Goal: Task Accomplishment & Management: Manage account settings

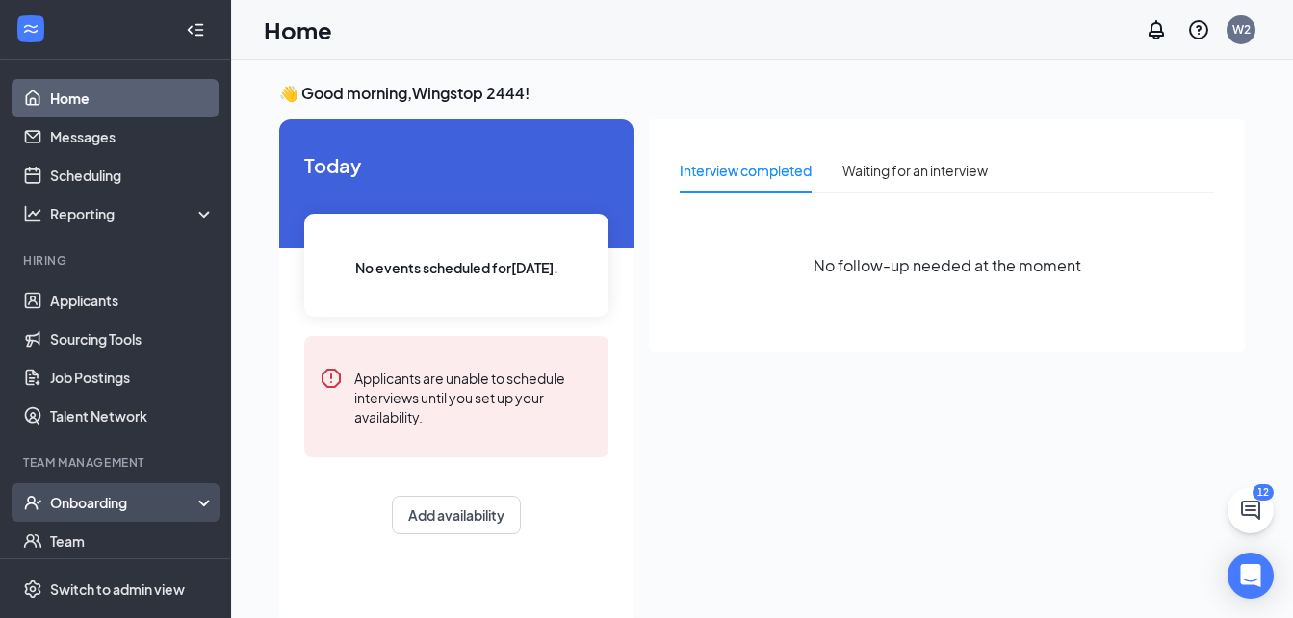
click at [81, 504] on div "Onboarding" at bounding box center [124, 502] width 148 height 19
click at [73, 533] on link "Overview" at bounding box center [132, 541] width 165 height 39
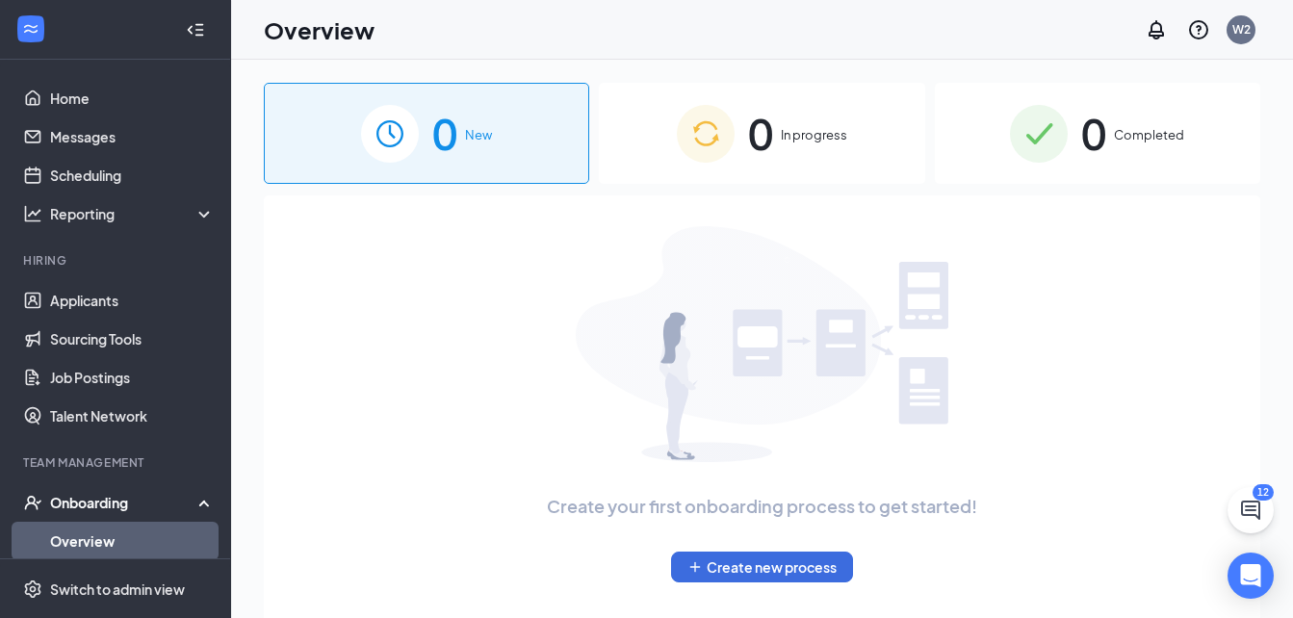
click at [1155, 123] on div "0 Completed" at bounding box center [1097, 133] width 325 height 101
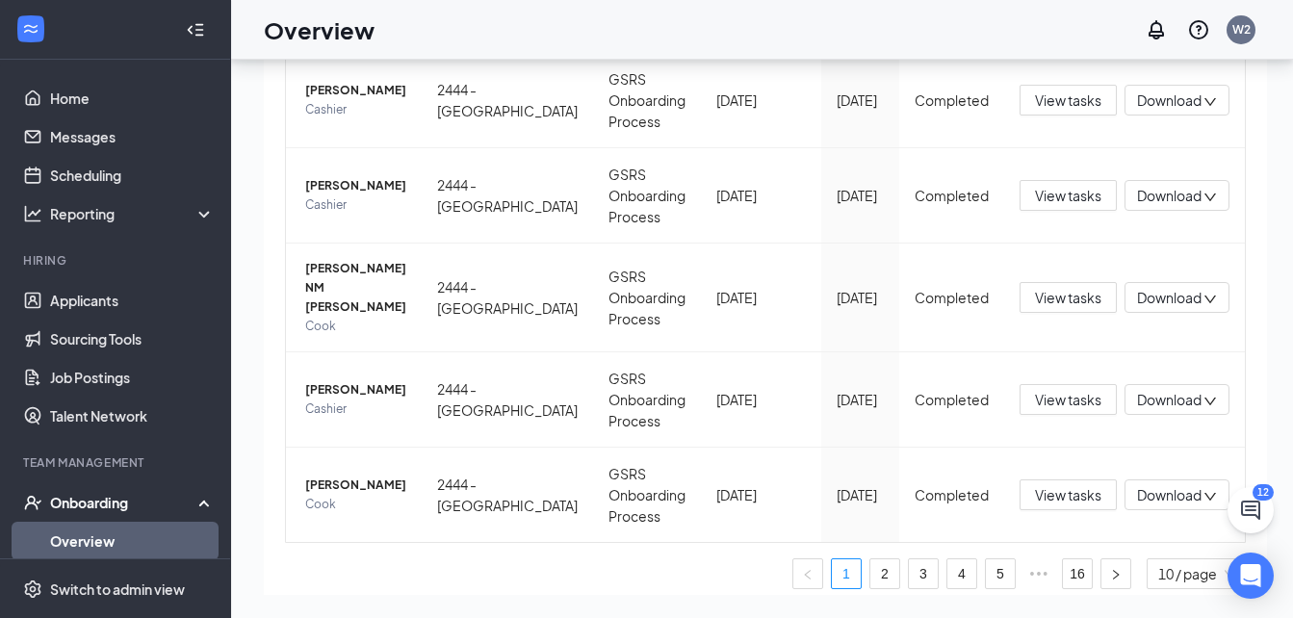
scroll to position [747, 0]
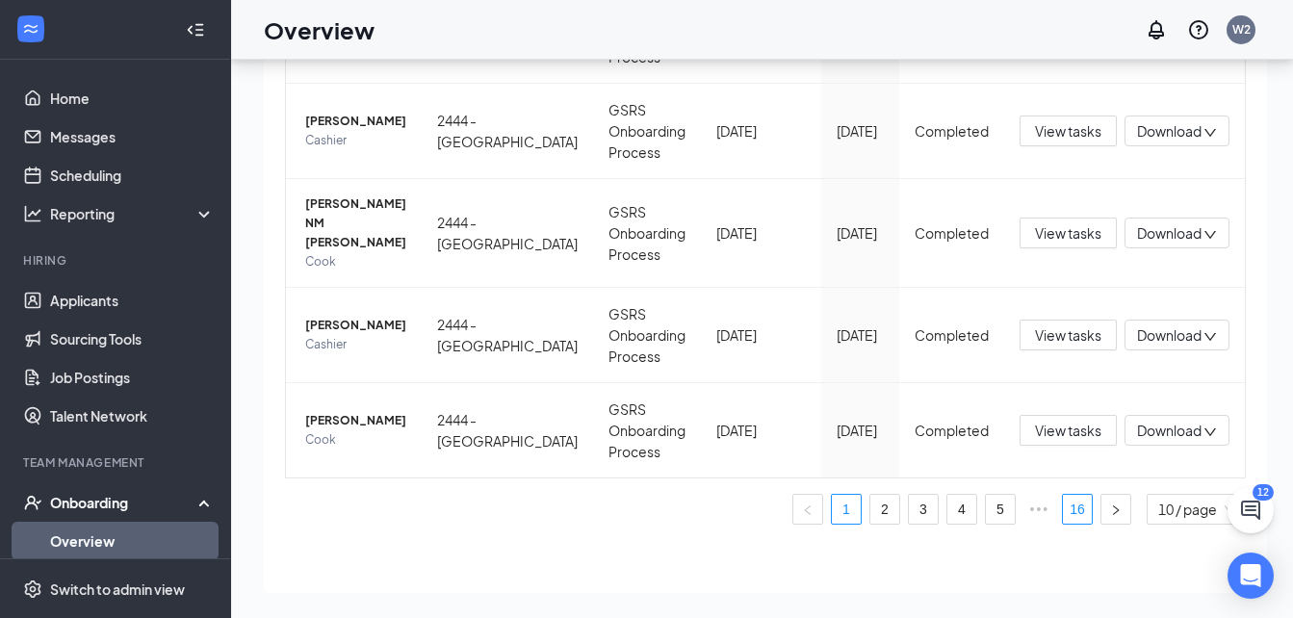
click at [1063, 495] on link "16" at bounding box center [1077, 509] width 29 height 29
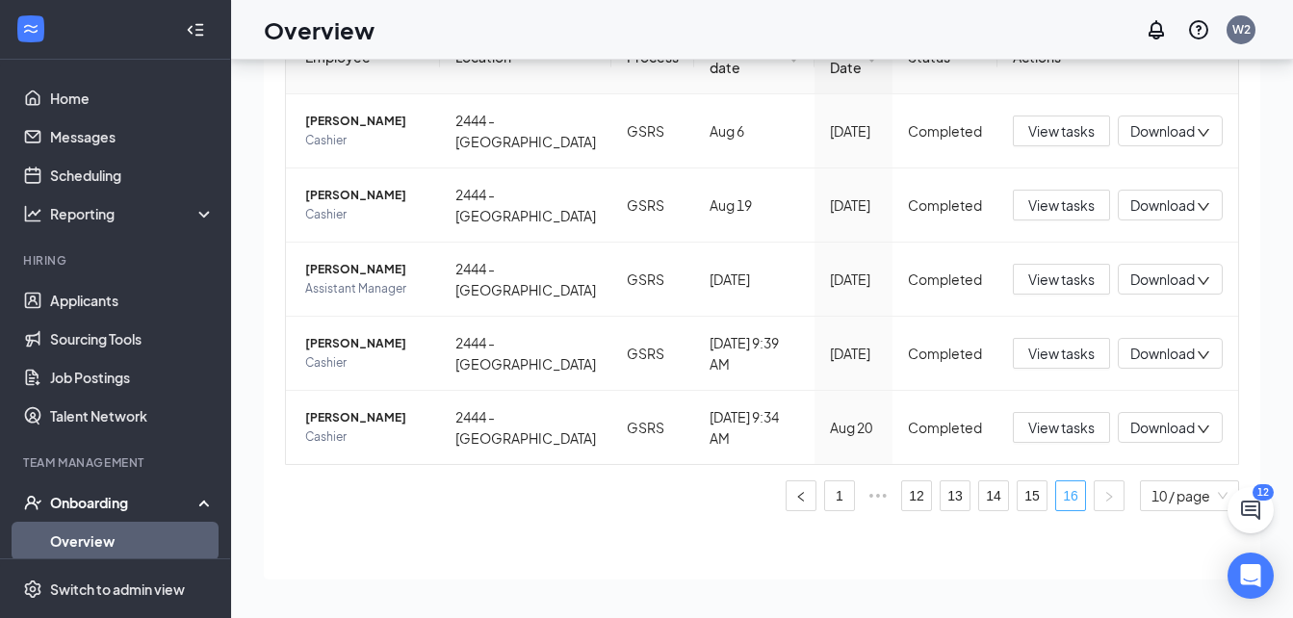
scroll to position [165, 0]
click at [1018, 498] on link "15" at bounding box center [1032, 495] width 29 height 29
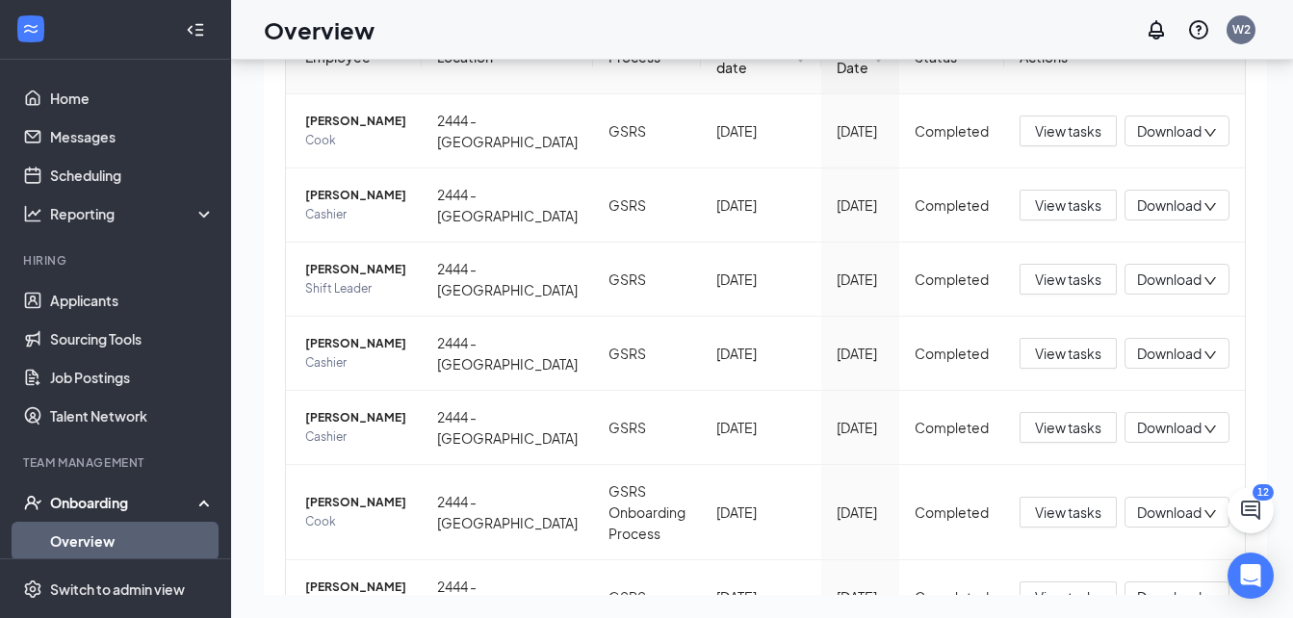
scroll to position [556, 0]
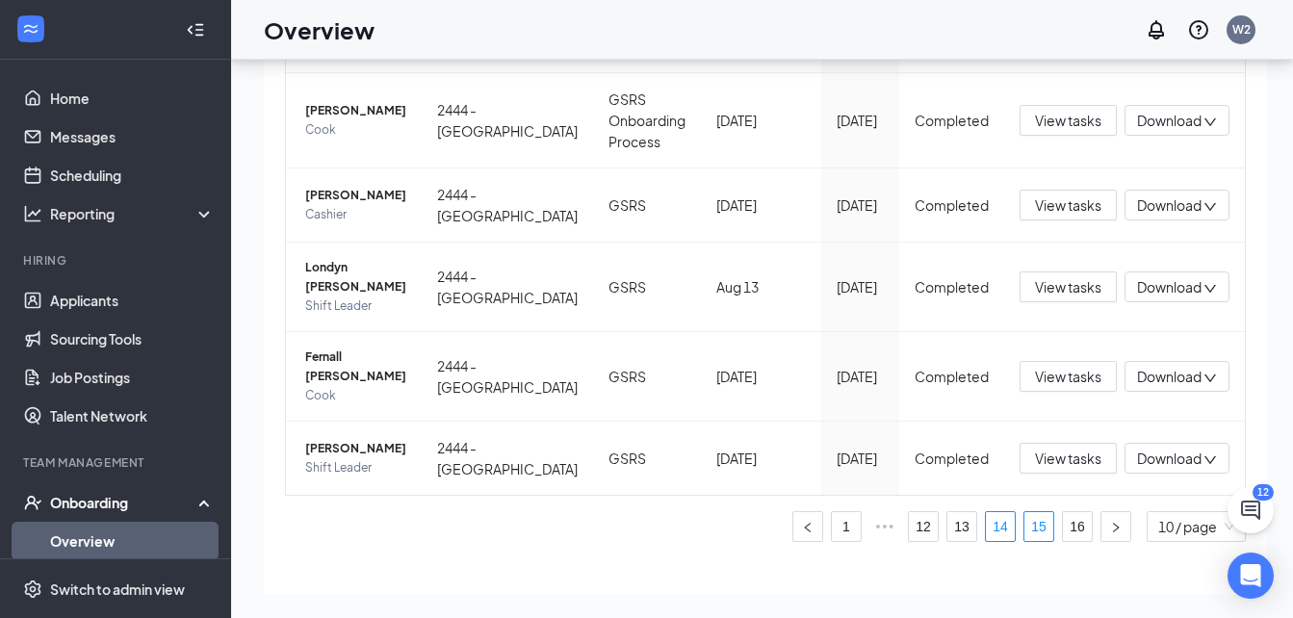
click at [986, 512] on link "14" at bounding box center [1000, 526] width 29 height 29
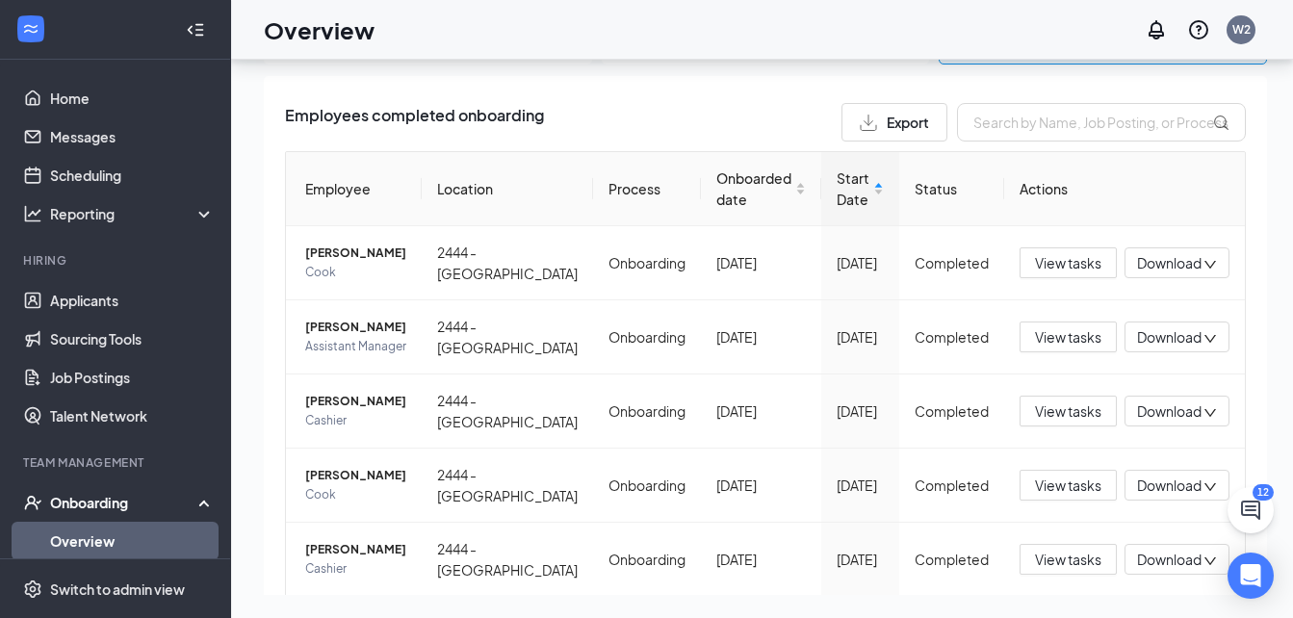
scroll to position [556, 0]
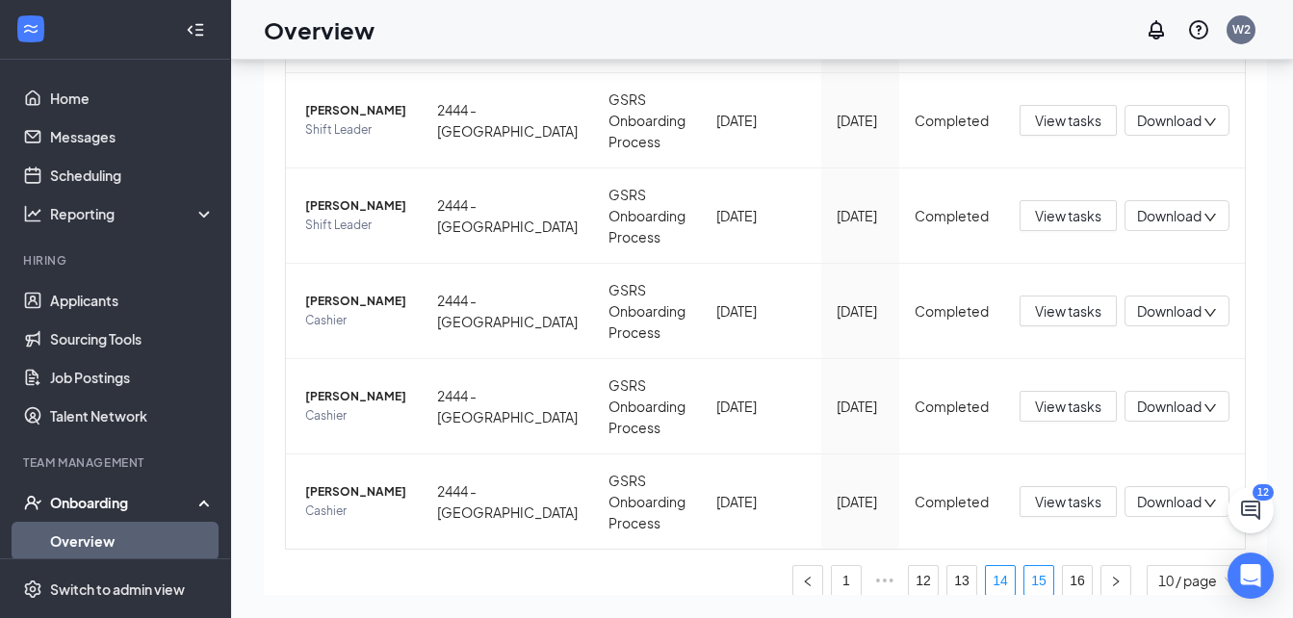
click at [1024, 582] on link "15" at bounding box center [1038, 580] width 29 height 29
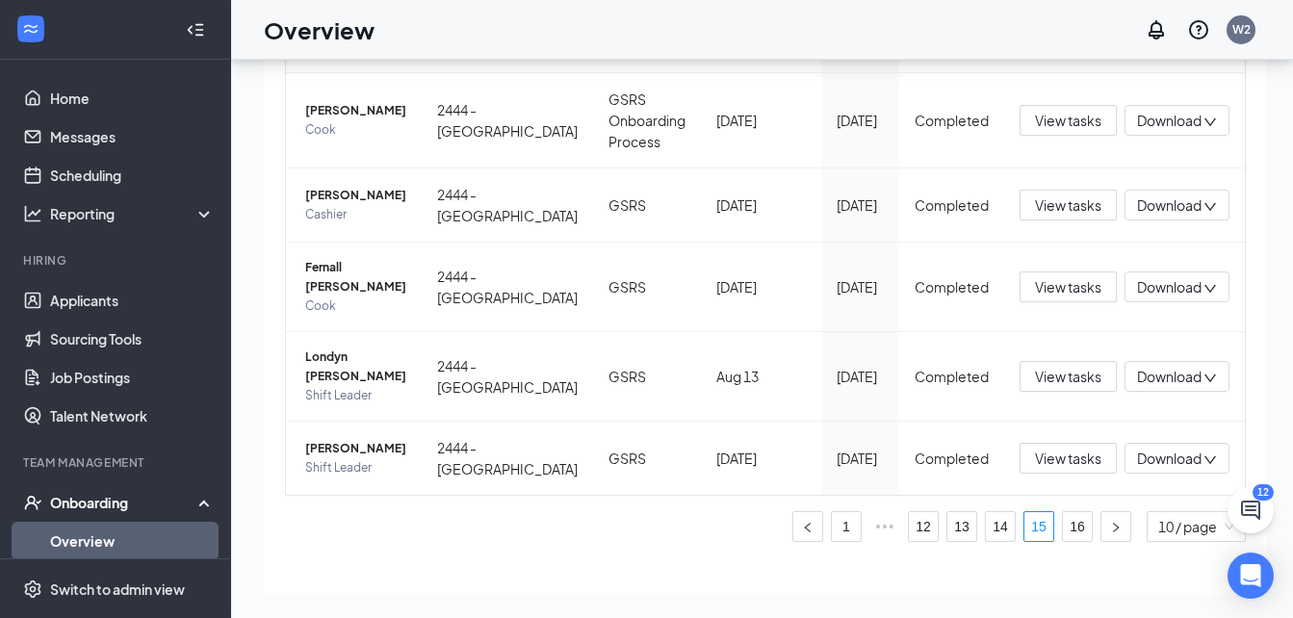
scroll to position [33, 0]
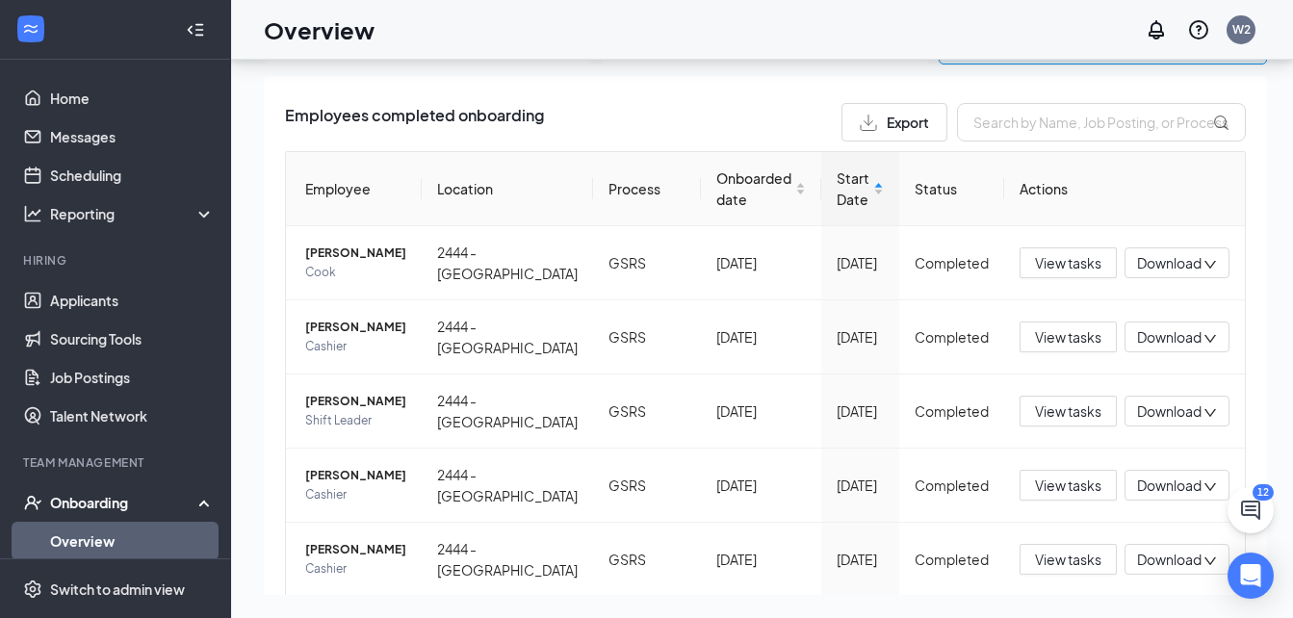
click at [1245, 376] on div "Employees completed onboarding Export Employee Location Process Onboarded date …" at bounding box center [765, 605] width 1003 height 1058
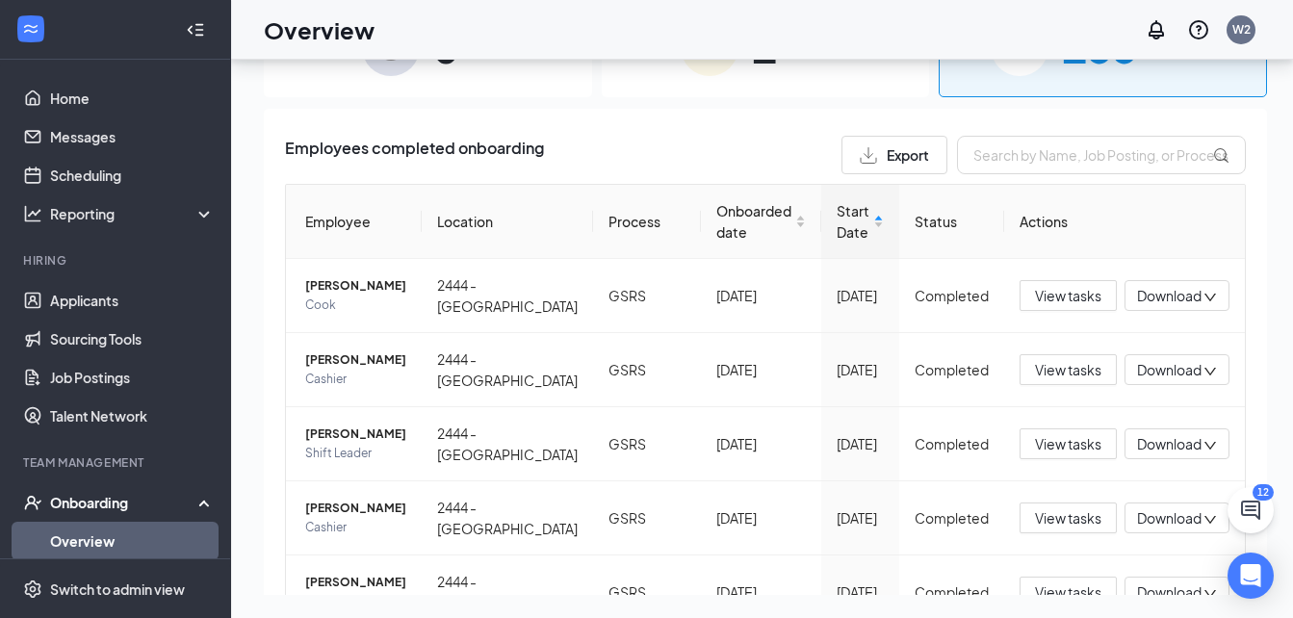
drag, startPoint x: 1247, startPoint y: 229, endPoint x: 600, endPoint y: 119, distance: 656.2
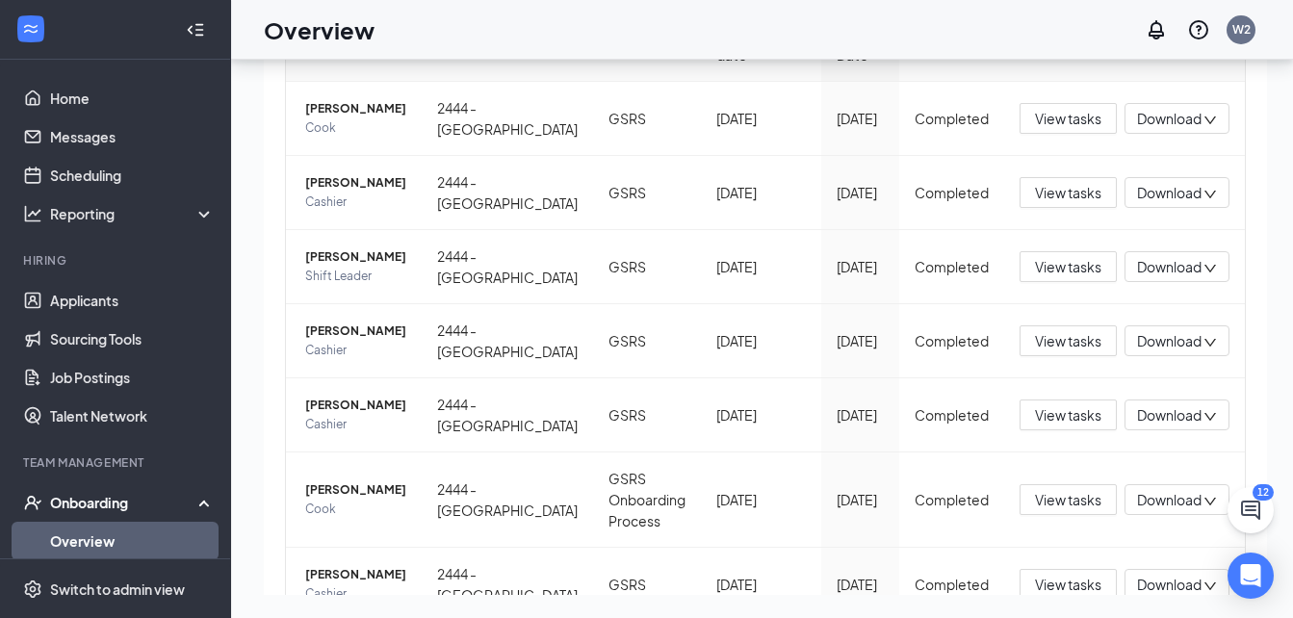
scroll to position [556, 0]
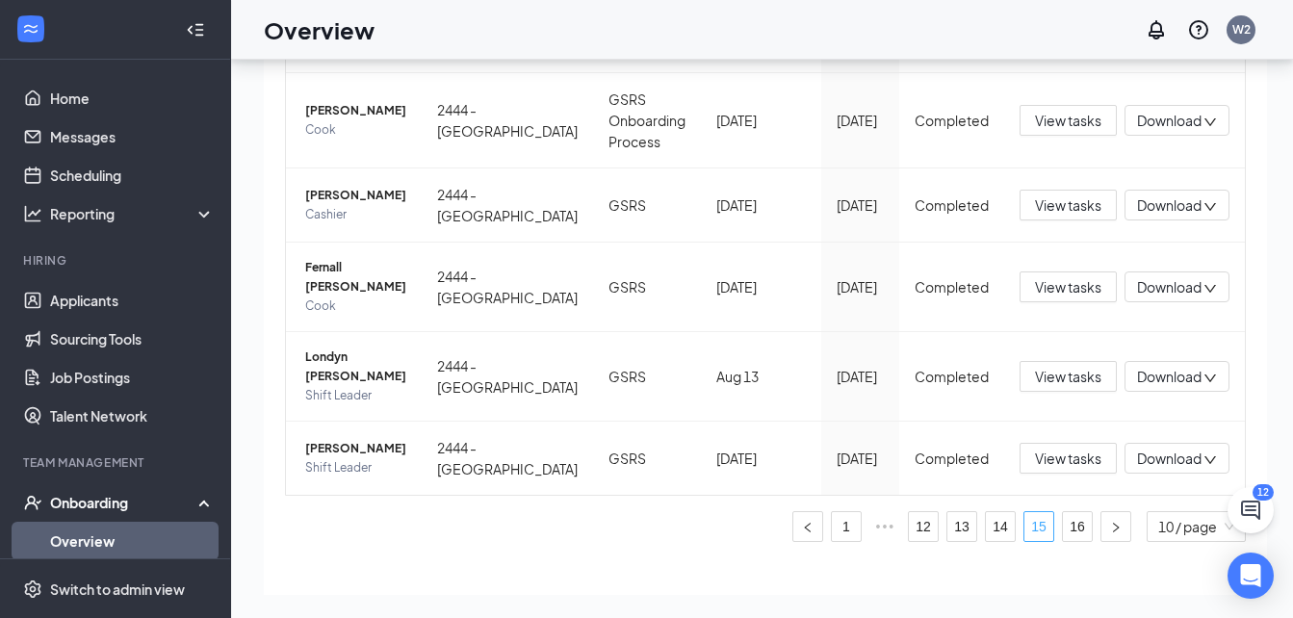
drag, startPoint x: 1046, startPoint y: 489, endPoint x: 1023, endPoint y: 487, distance: 23.2
click at [1063, 512] on link "16" at bounding box center [1077, 526] width 29 height 29
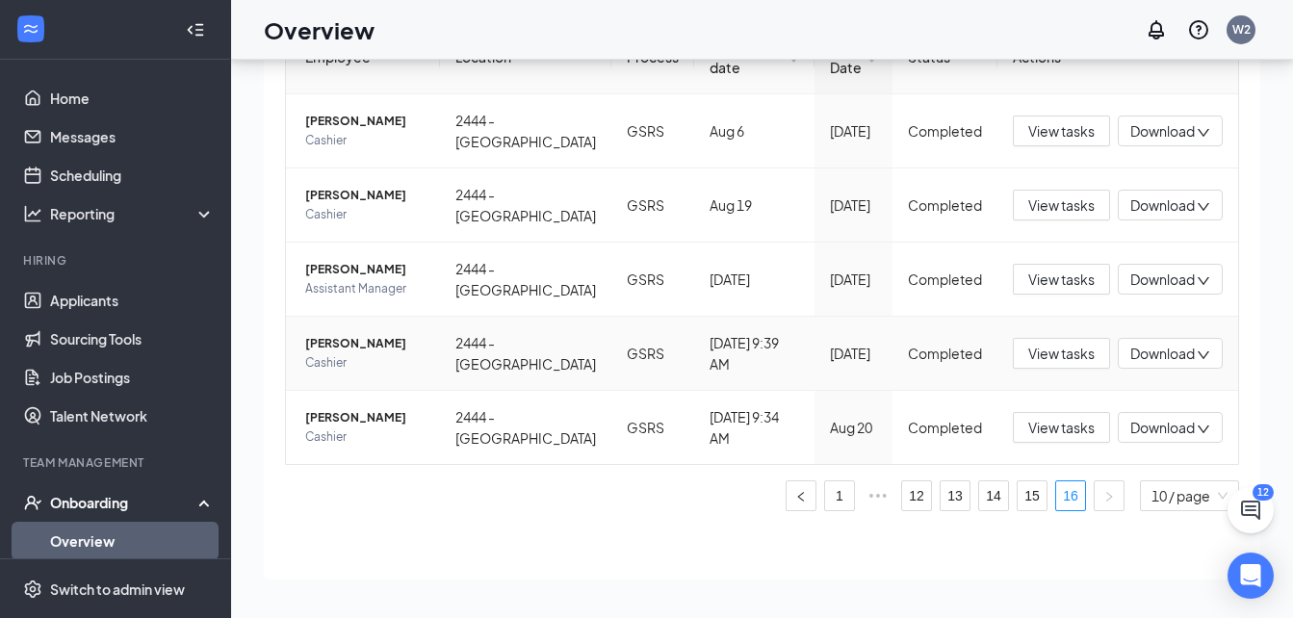
scroll to position [165, 0]
click at [1261, 208] on div "0 New 1 In progress 155 Completed Employees completed onboarding Export Employe…" at bounding box center [762, 295] width 1062 height 645
click at [980, 499] on link "14" at bounding box center [993, 495] width 29 height 29
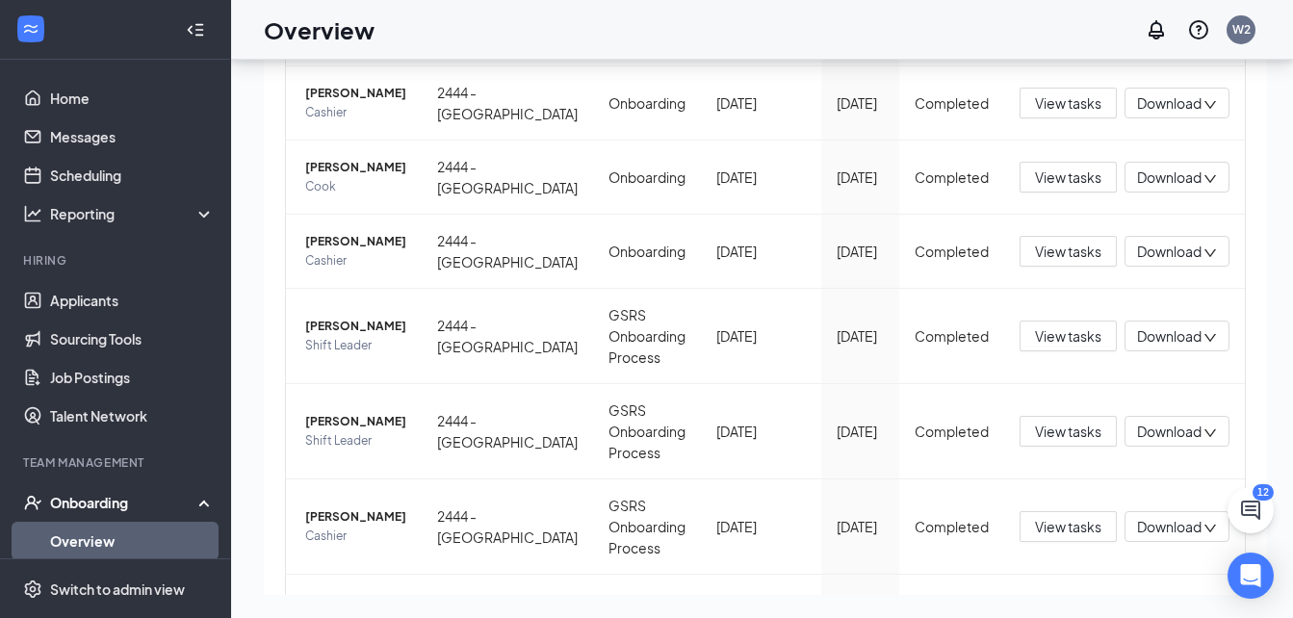
scroll to position [641, 0]
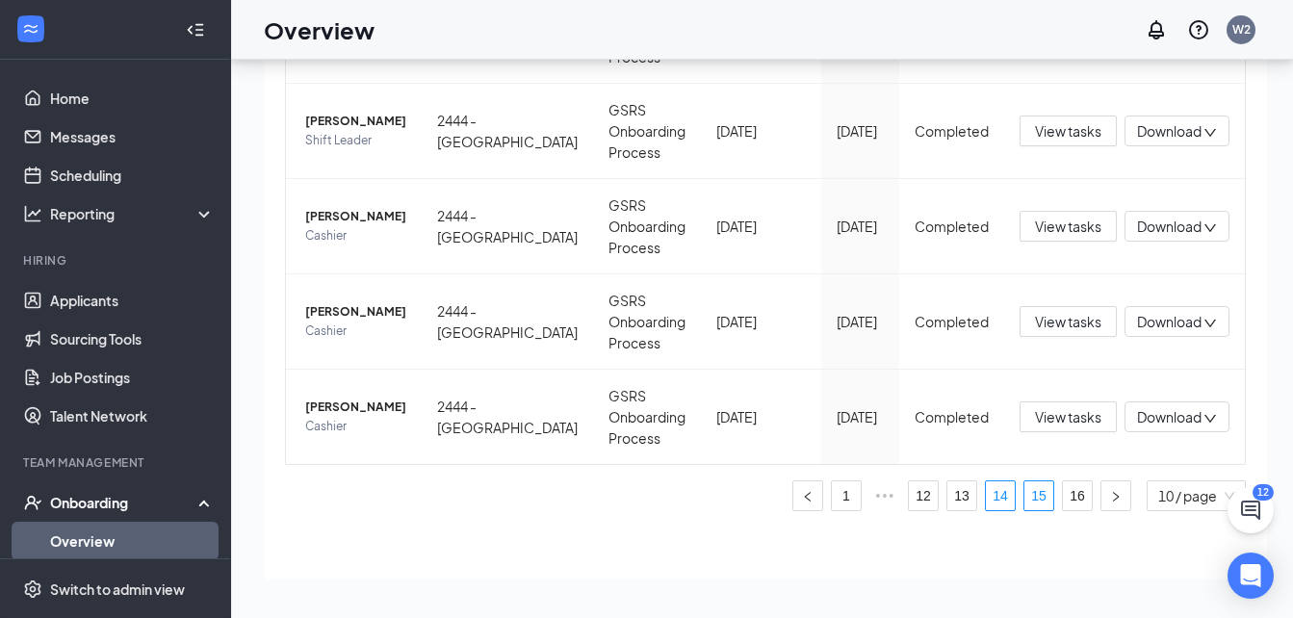
click at [1026, 495] on link "15" at bounding box center [1038, 495] width 29 height 29
